Goal: Information Seeking & Learning: Learn about a topic

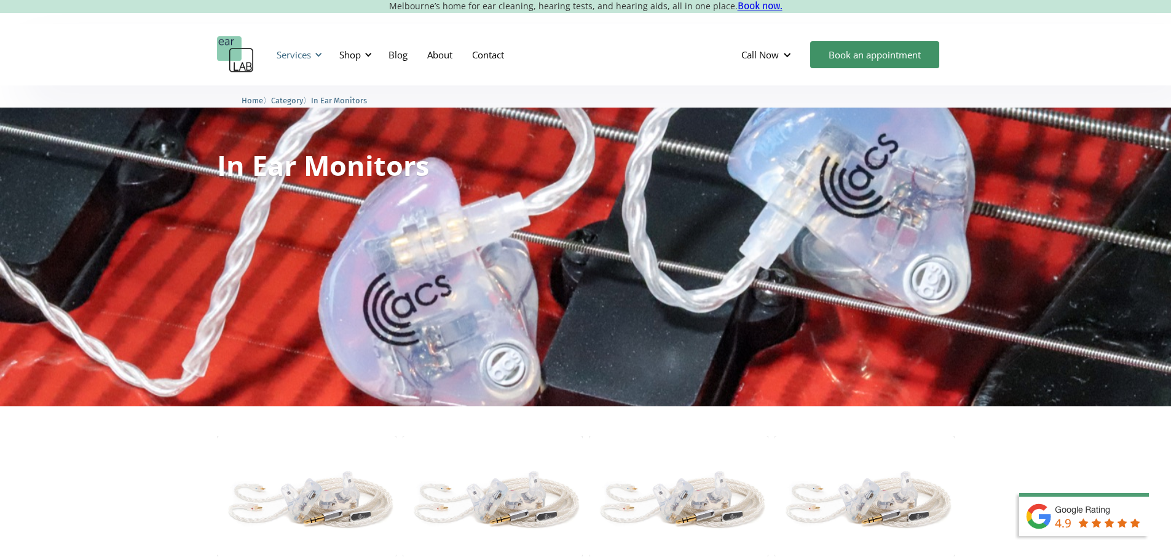
click at [304, 59] on div "Services" at bounding box center [294, 55] width 34 height 12
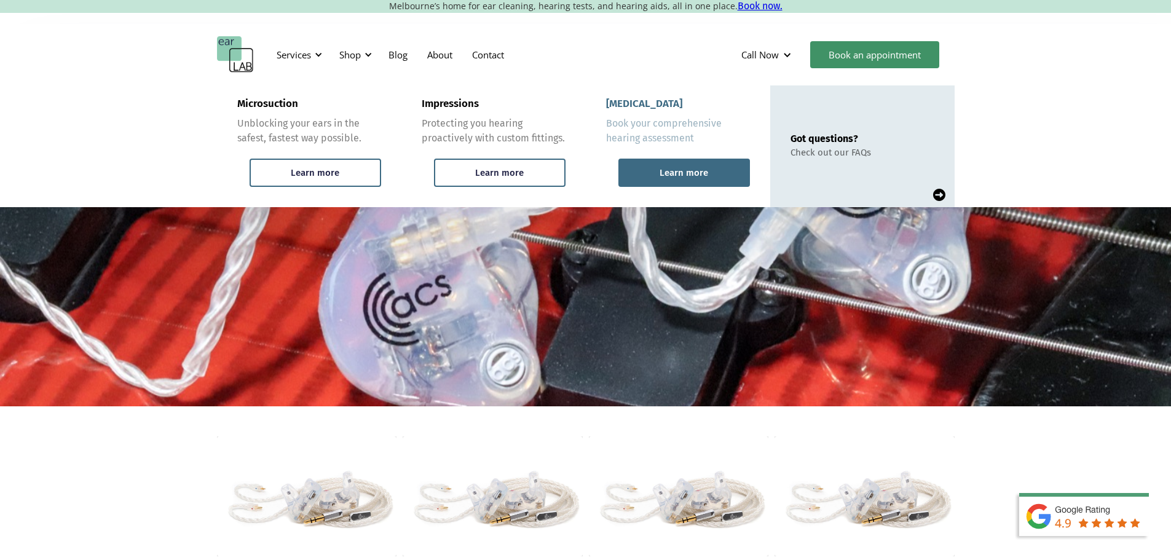
click at [666, 175] on div "Learn more" at bounding box center [684, 172] width 49 height 11
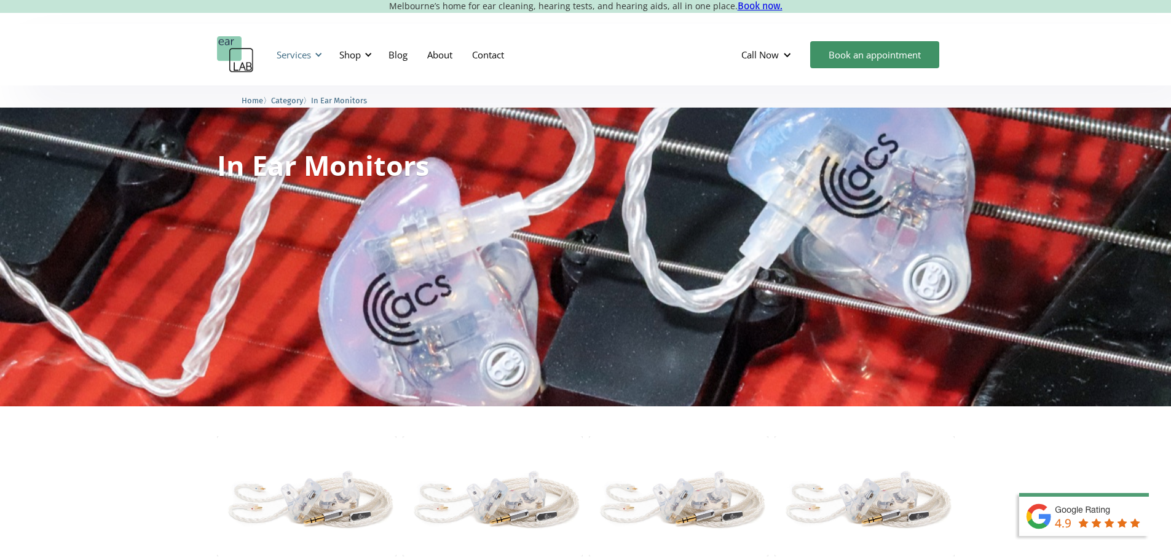
click at [285, 57] on div "Services" at bounding box center [294, 55] width 34 height 12
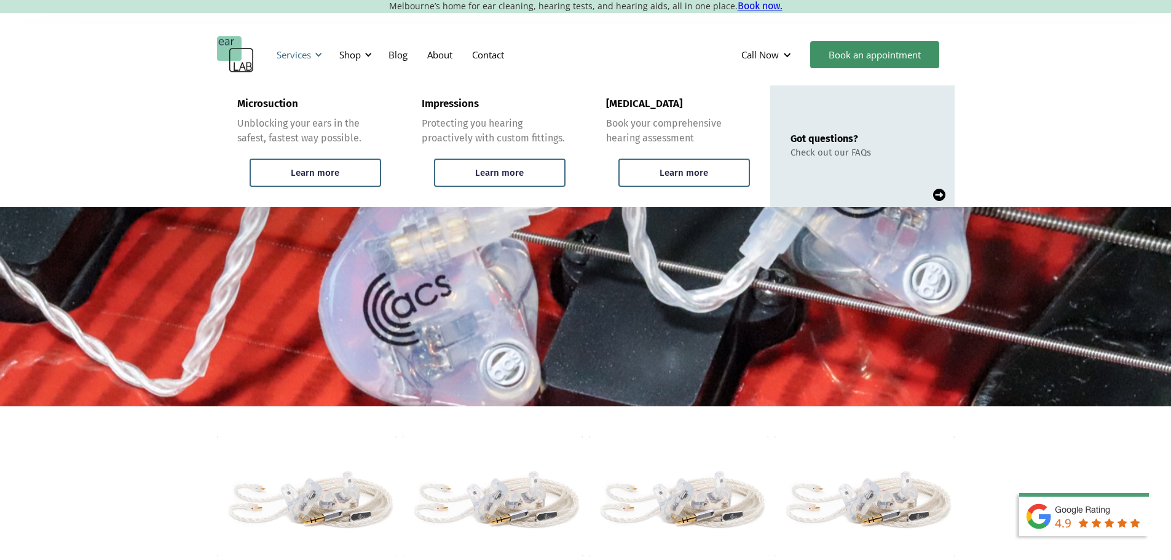
click at [297, 58] on div "Services" at bounding box center [294, 55] width 34 height 12
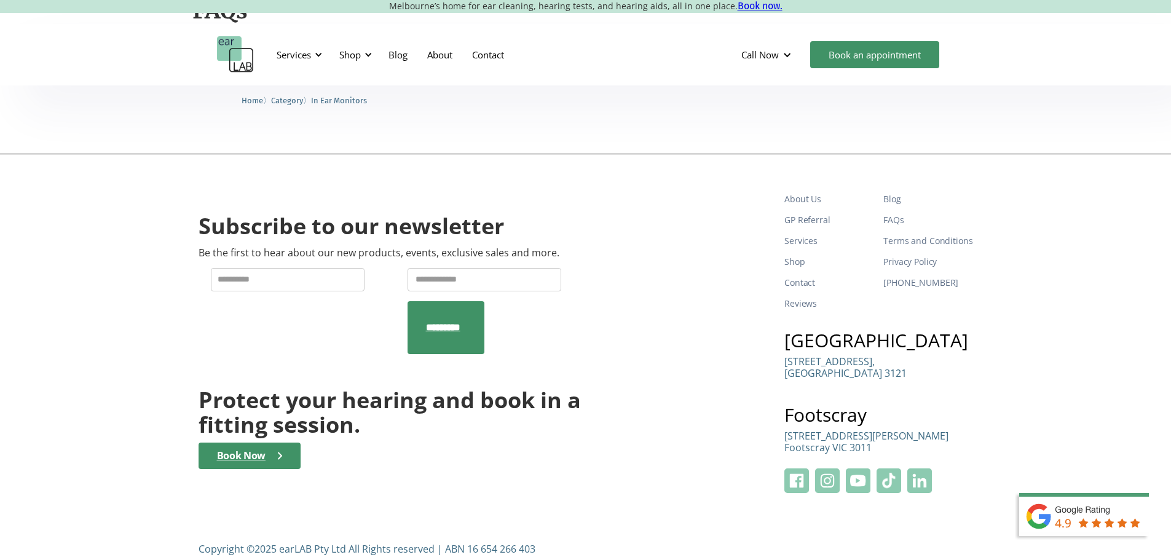
scroll to position [1844, 0]
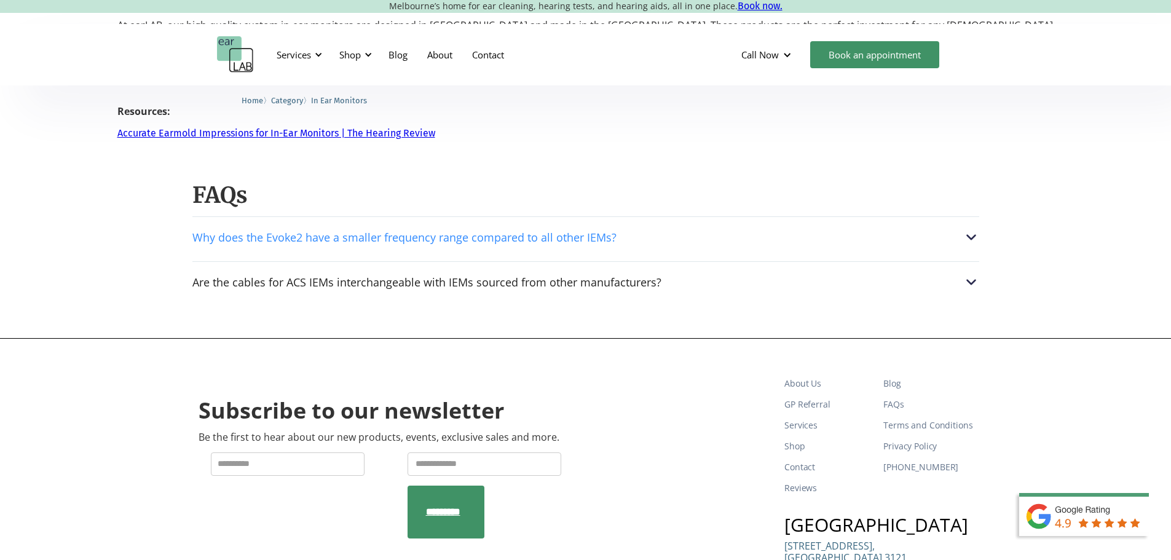
click at [974, 236] on img at bounding box center [971, 237] width 16 height 16
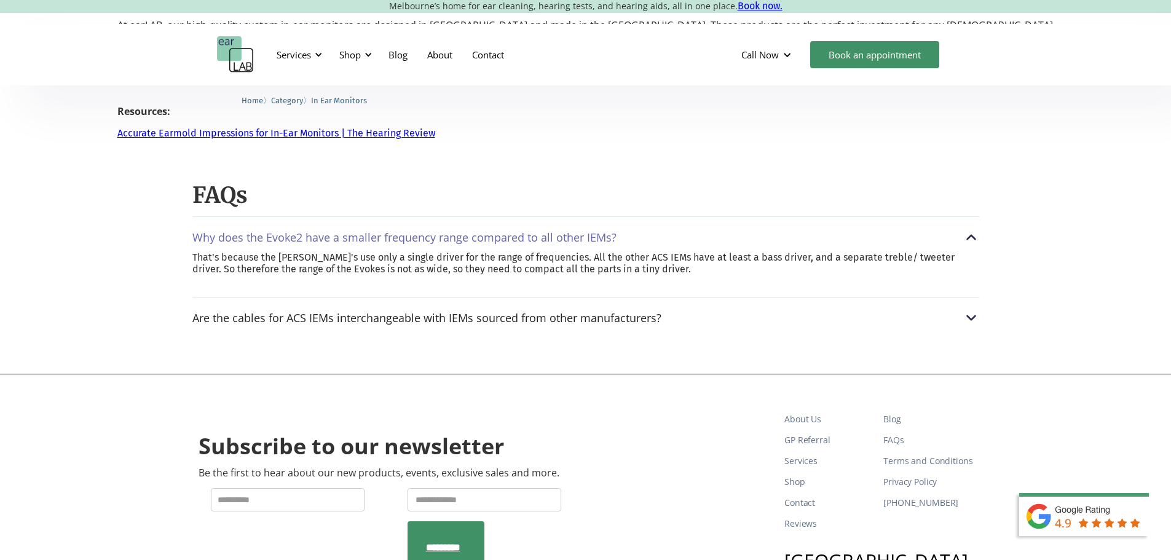
click at [970, 237] on img at bounding box center [971, 237] width 16 height 16
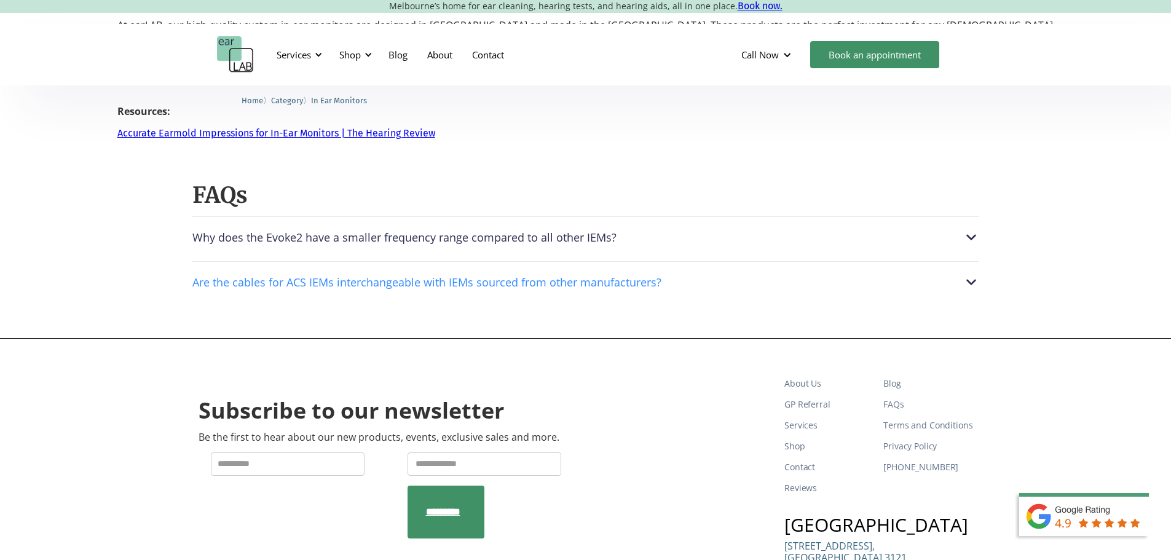
click at [969, 282] on img at bounding box center [971, 282] width 16 height 16
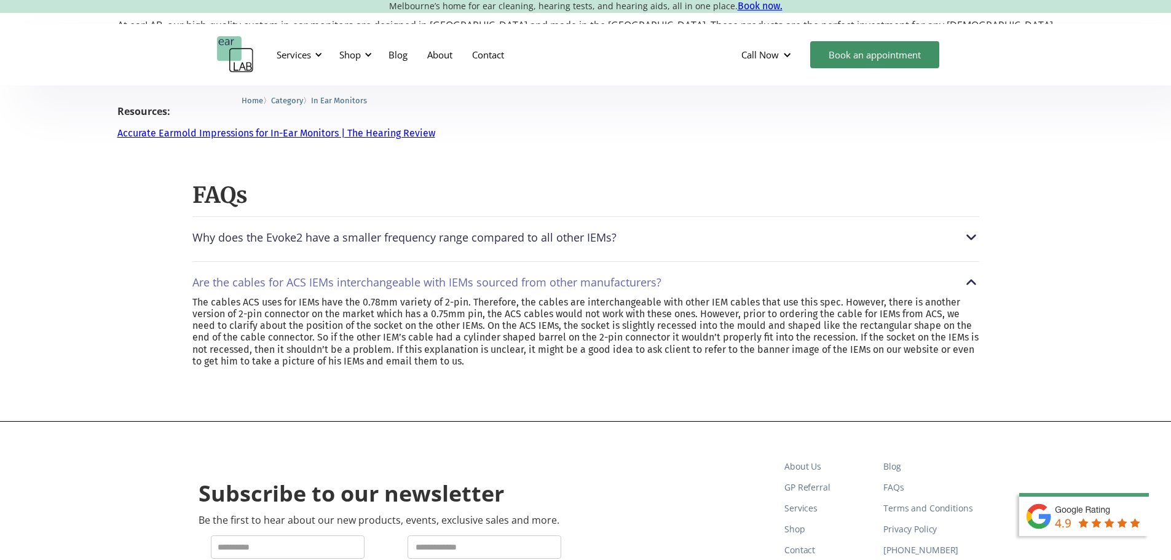
click at [971, 285] on img at bounding box center [971, 282] width 16 height 16
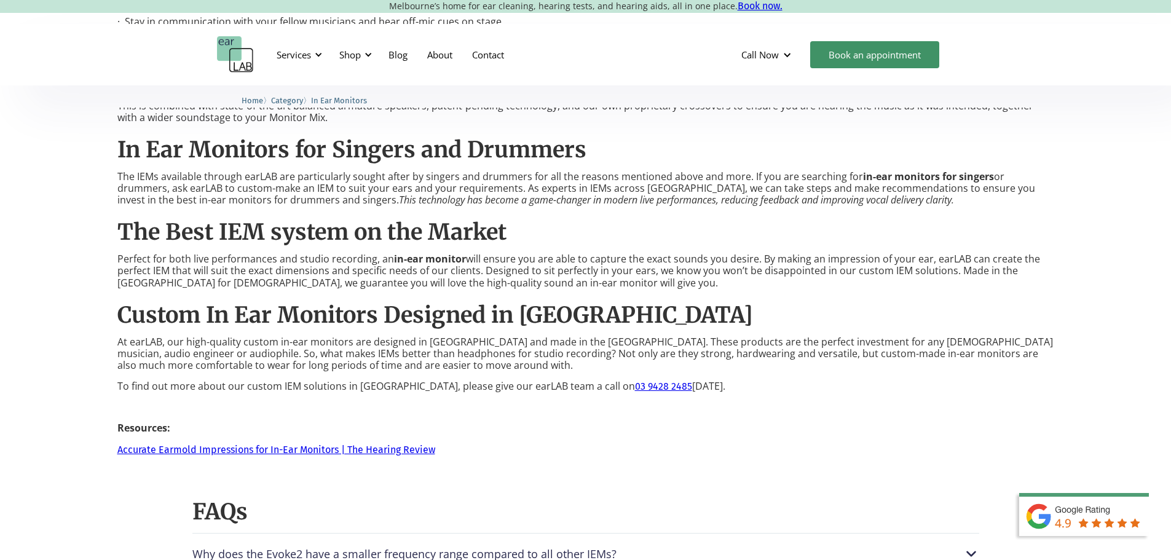
scroll to position [0, 0]
